Goal: Check status

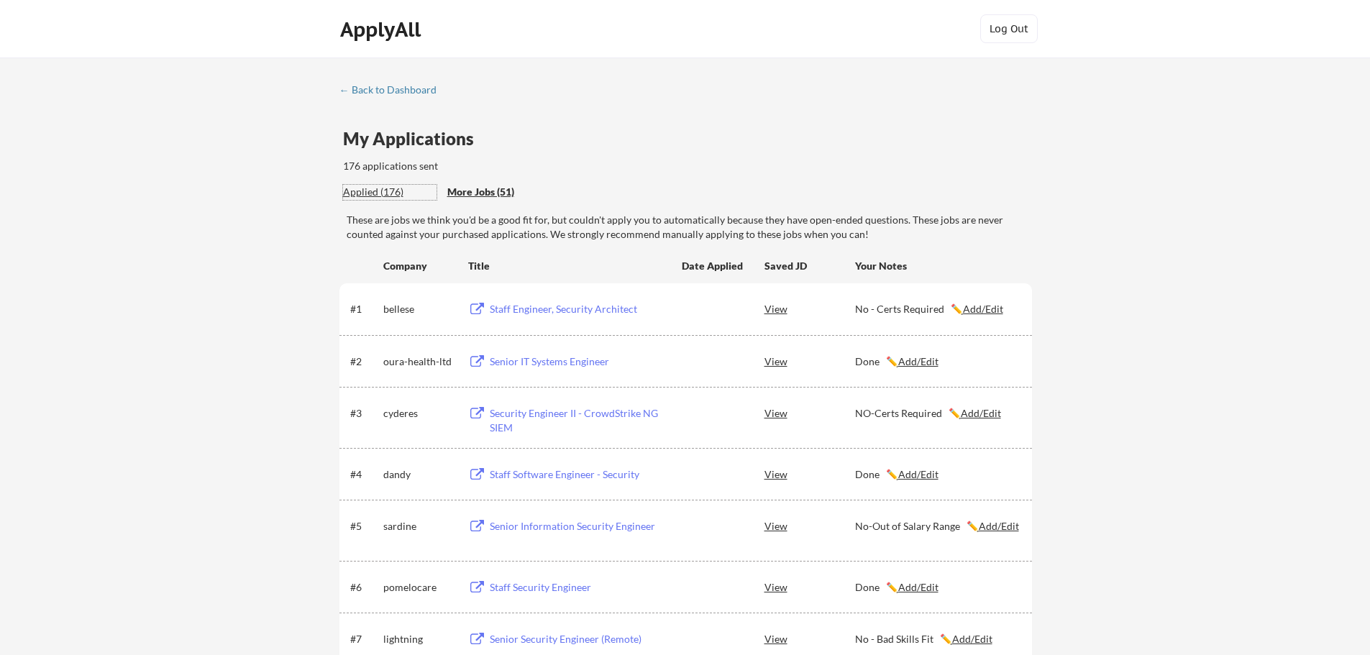
click at [359, 196] on div "Applied (176)" at bounding box center [389, 192] width 93 height 14
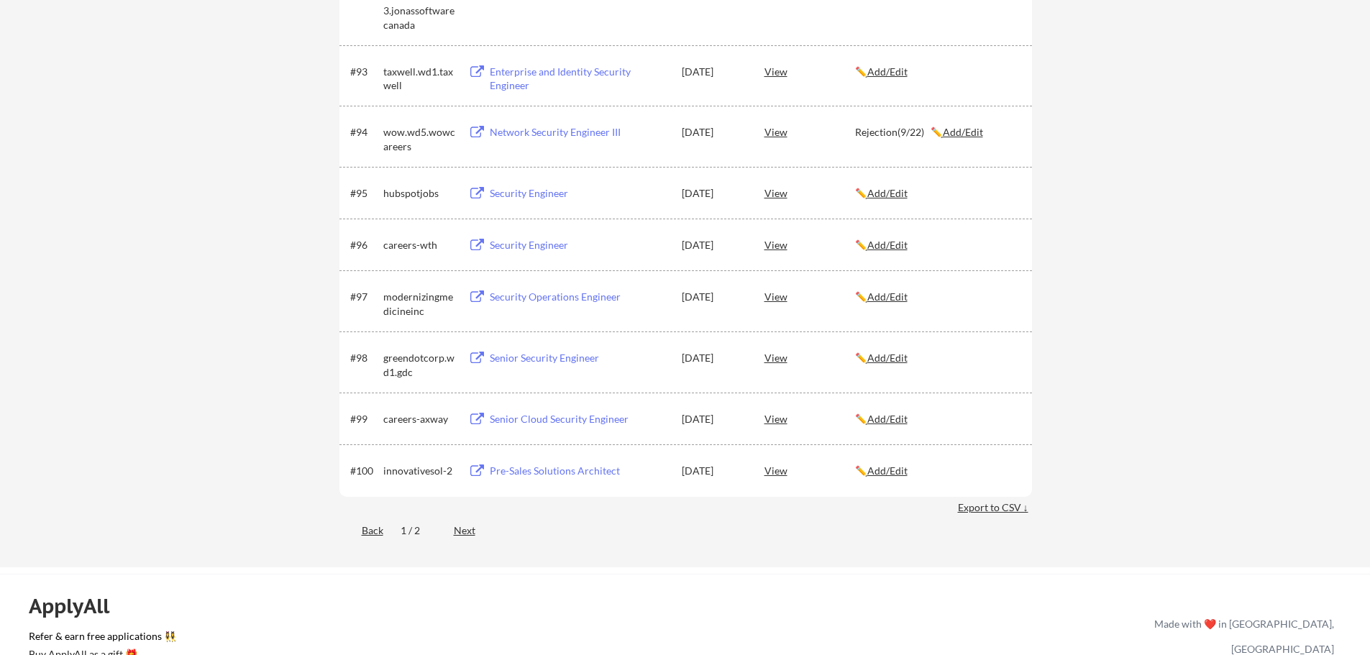
scroll to position [5512, 0]
